Goal: Navigation & Orientation: Find specific page/section

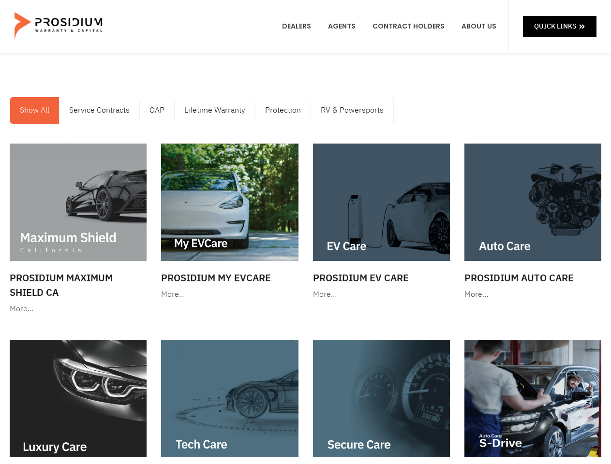
click at [35, 110] on link "Show All" at bounding box center [34, 110] width 49 height 27
click at [34, 110] on link "Show All" at bounding box center [34, 110] width 49 height 27
click at [99, 110] on link "Service Contracts" at bounding box center [99, 110] width 80 height 27
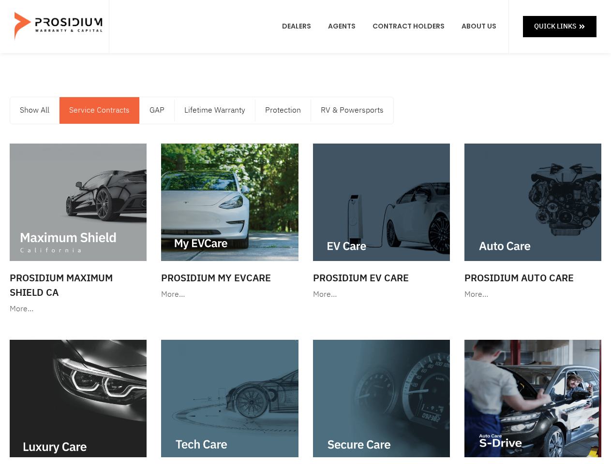
click at [99, 110] on link "Service Contracts" at bounding box center [99, 110] width 80 height 27
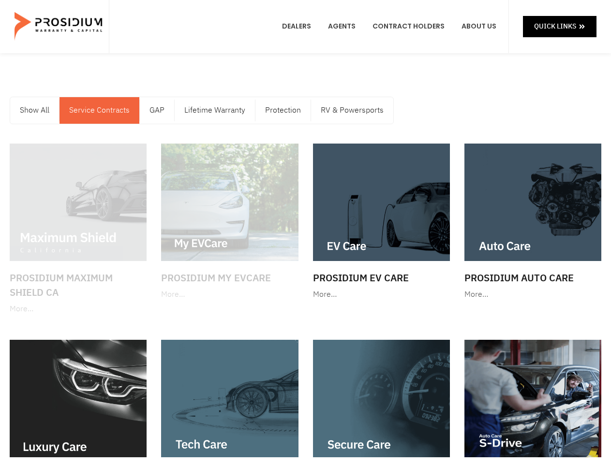
click at [157, 110] on link "GAP" at bounding box center [157, 110] width 34 height 27
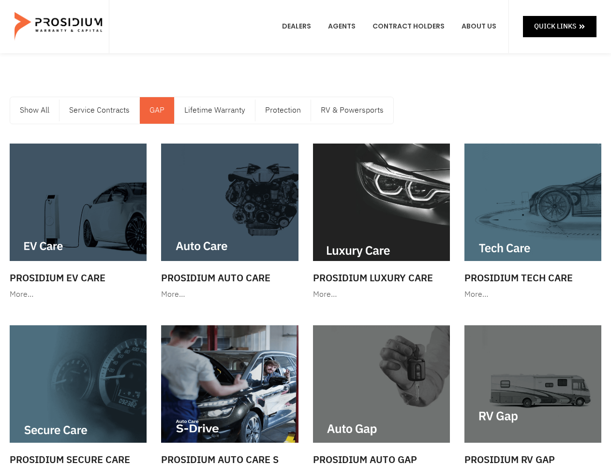
click at [156, 110] on link "GAP" at bounding box center [157, 110] width 34 height 27
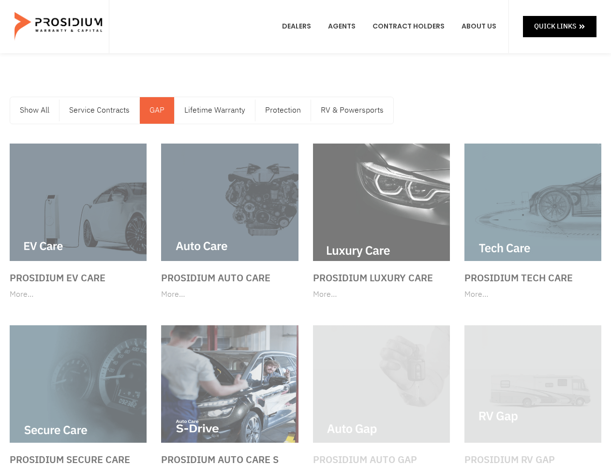
click at [214, 110] on link "Lifetime Warranty" at bounding box center [215, 110] width 80 height 27
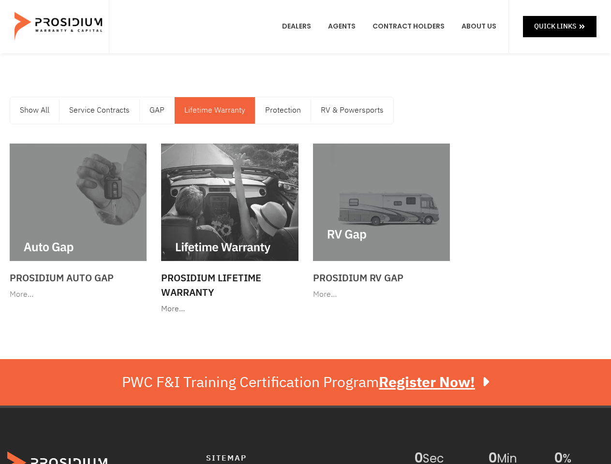
click at [213, 110] on link "Lifetime Warranty" at bounding box center [215, 110] width 80 height 27
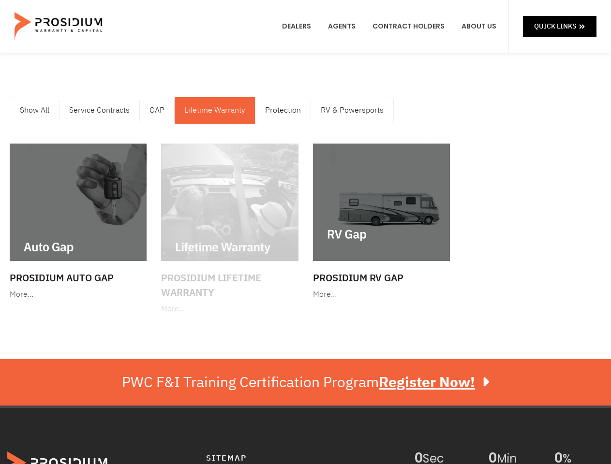
click at [282, 110] on link "Protection" at bounding box center [282, 110] width 55 height 27
